Goal: Download file/media

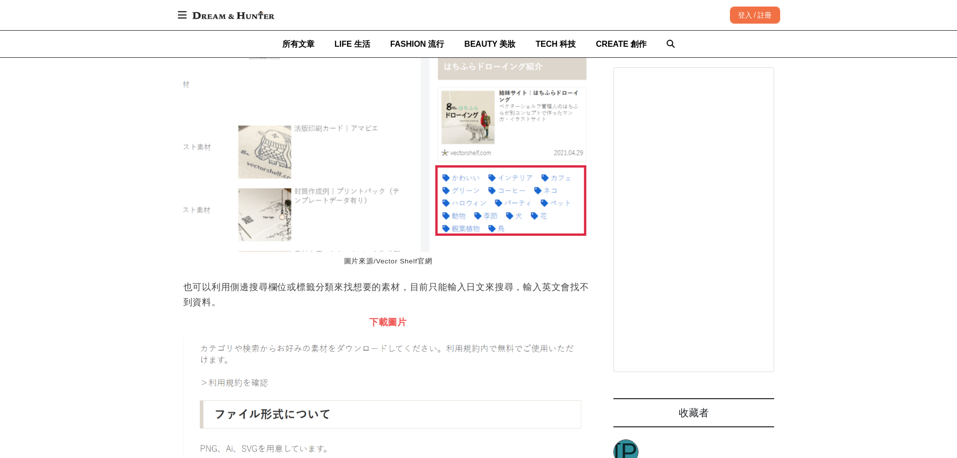
click at [393, 302] on strong "下載圖片" at bounding box center [388, 322] width 38 height 10
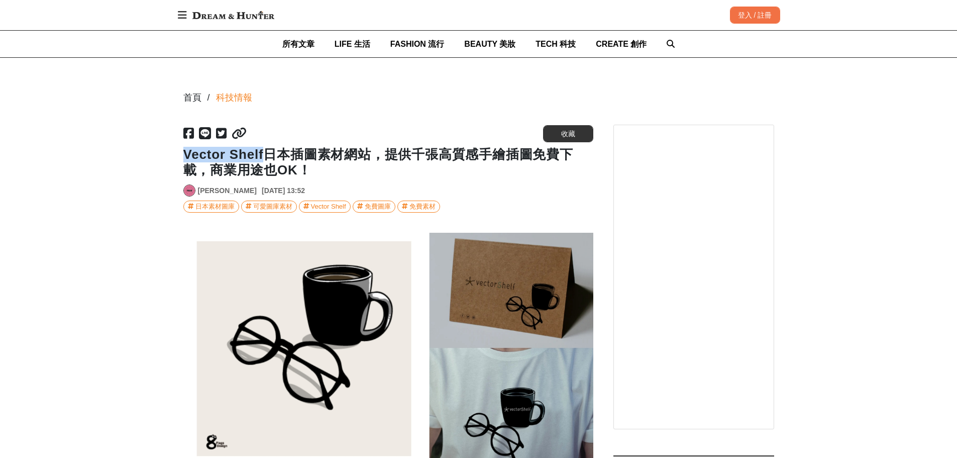
drag, startPoint x: 184, startPoint y: 156, endPoint x: 263, endPoint y: 159, distance: 78.9
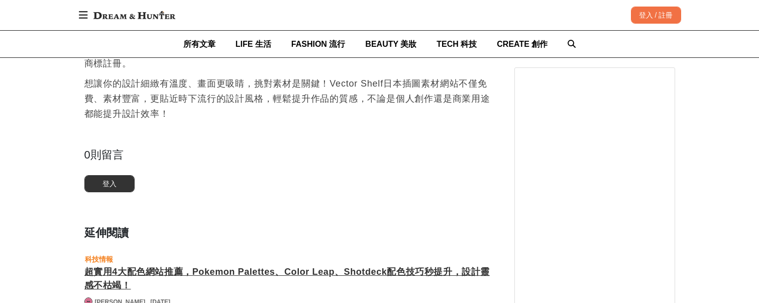
scroll to position [0, 2051]
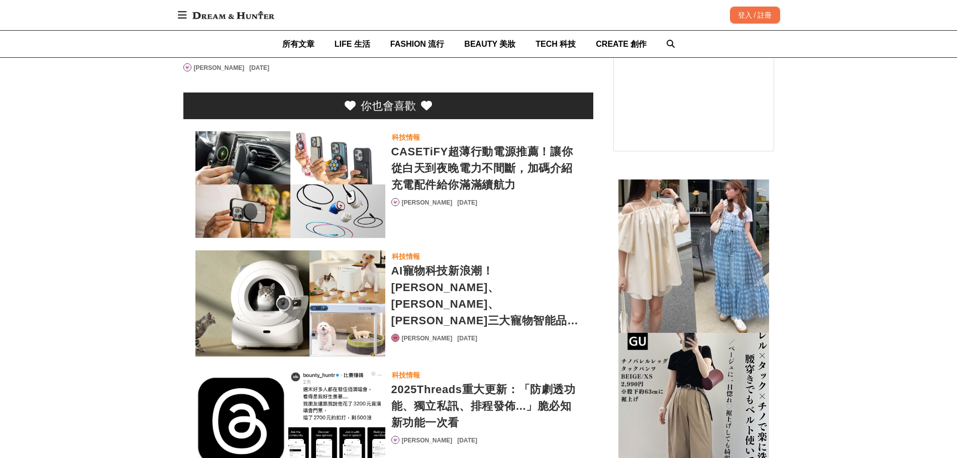
click at [442, 162] on div "CASETiFY超薄行動電源推薦！讓你從白天到夜晚電力不間斷，加碼介紹充電配件給你滿滿續航力" at bounding box center [487, 168] width 190 height 50
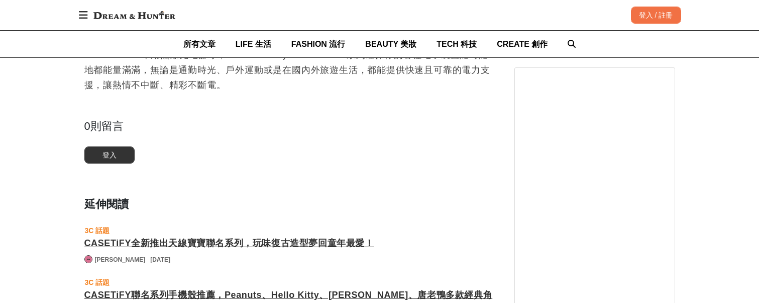
scroll to position [0, 1230]
